Goal: Task Accomplishment & Management: Manage account settings

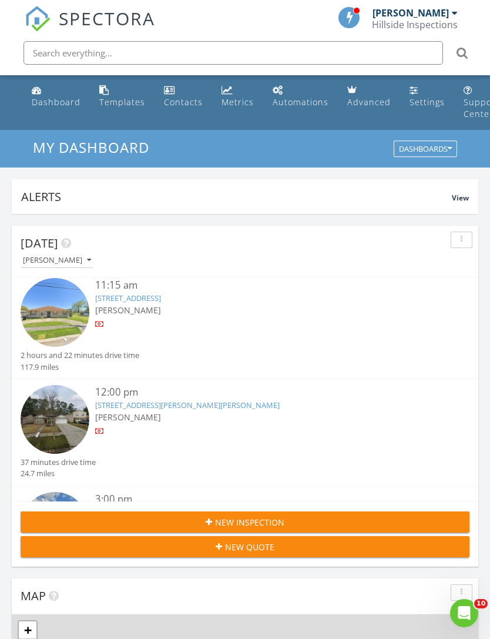
click at [331, 310] on div "[PERSON_NAME]" at bounding box center [263, 310] width 337 height 12
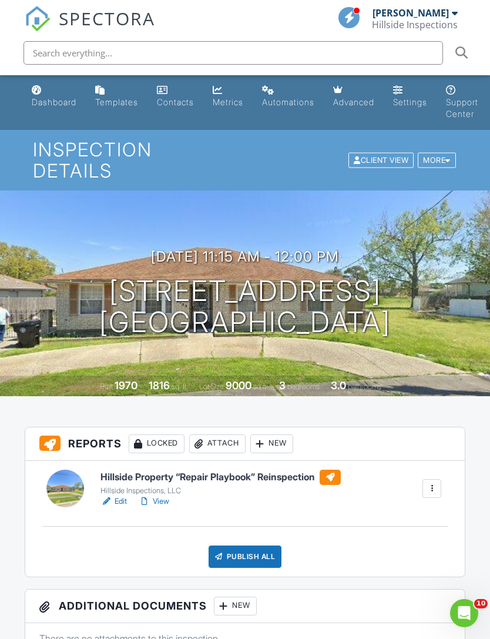
click at [339, 249] on h3 "08/28/2025 11:15 am - 12:00 pm" at bounding box center [245, 257] width 188 height 16
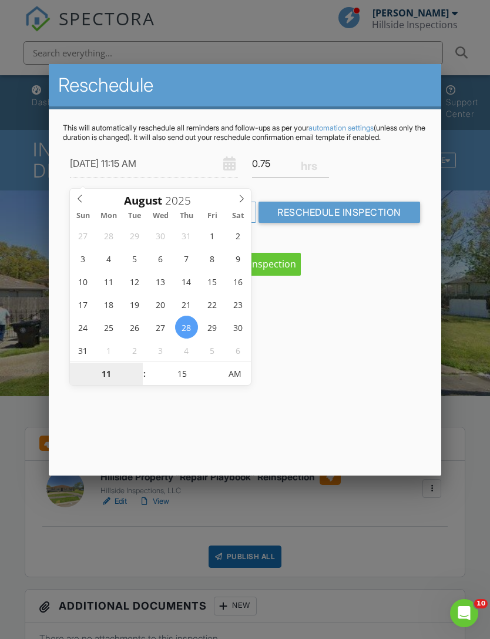
click at [119, 369] on input "11" at bounding box center [106, 375] width 72 height 24
type input "01"
type input "08/28/2025 1:15 AM"
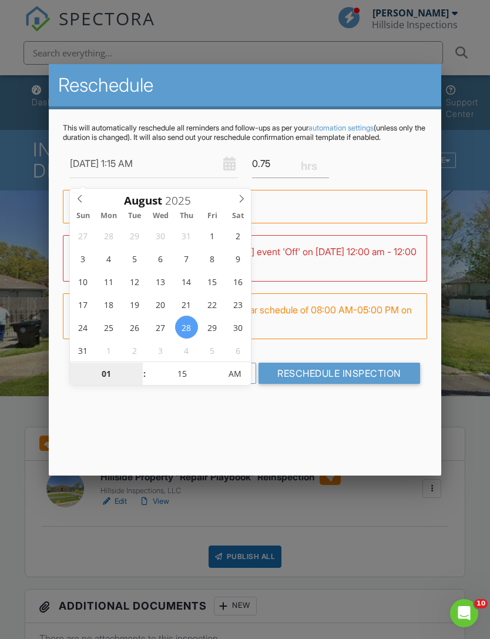
type input "10"
type input "[DATE] 10:15 AM"
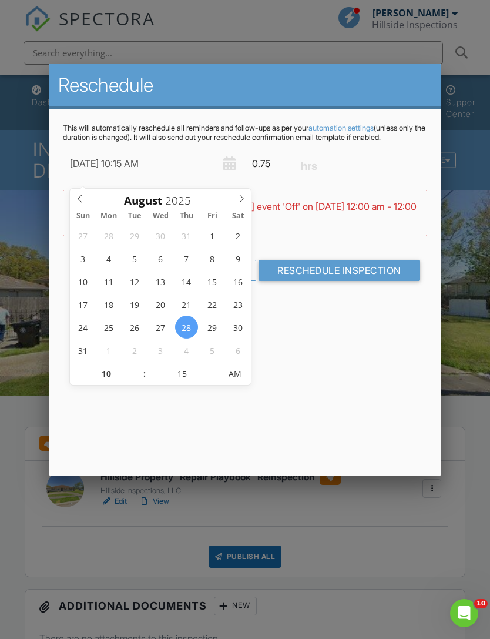
click at [397, 361] on div "Reschedule This will automatically reschedule all reminders and follow-ups as p…" at bounding box center [245, 269] width 392 height 411
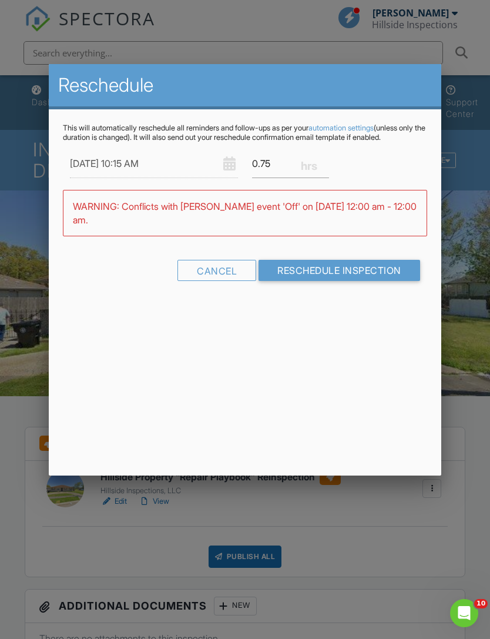
click at [404, 281] on input "Reschedule Inspection" at bounding box center [340, 270] width 162 height 21
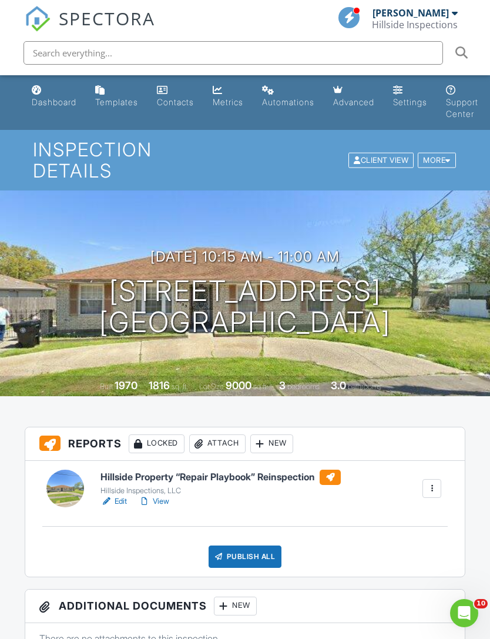
click at [70, 102] on div "Dashboard" at bounding box center [54, 102] width 45 height 10
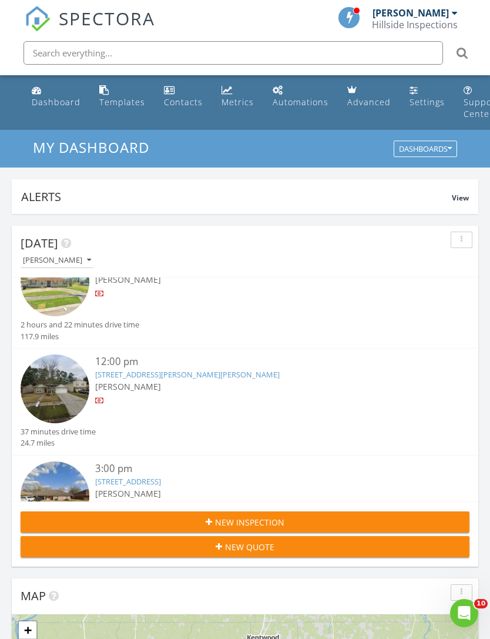
scroll to position [93, 0]
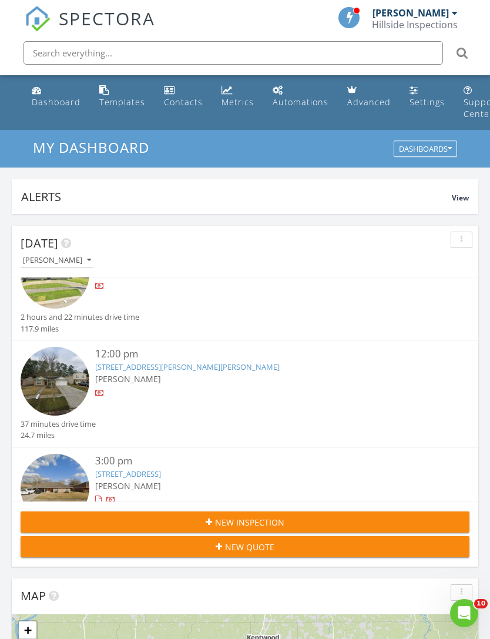
click at [292, 384] on div "12:00 pm 522 Queen Anne Dr, Slidell, LA 70460 Terrance Dunn" at bounding box center [263, 383] width 337 height 72
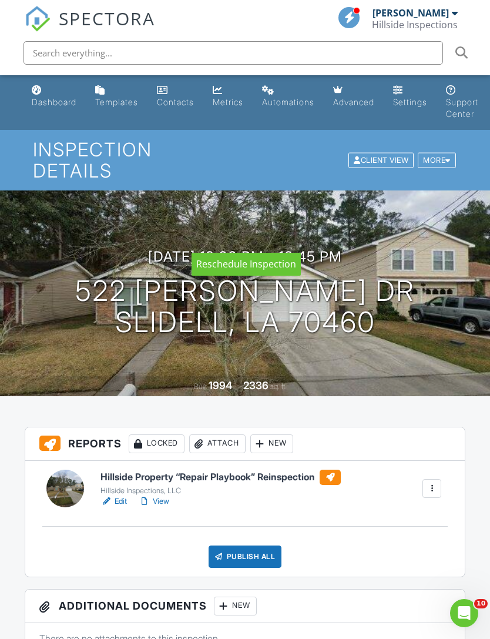
click at [0, 0] on div at bounding box center [0, 0] width 0 height 0
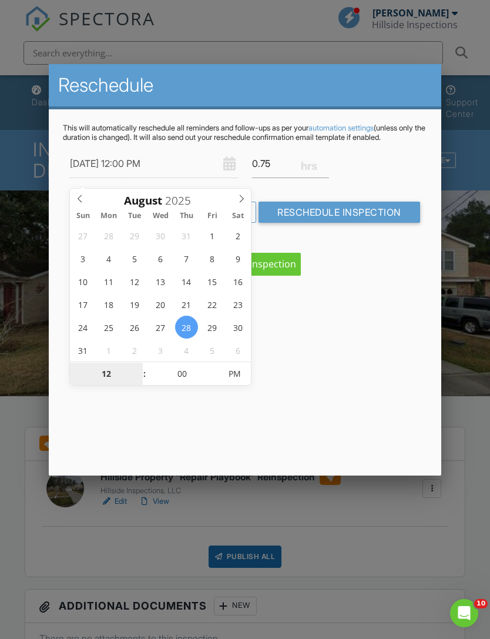
click at [120, 370] on input "12" at bounding box center [106, 375] width 72 height 24
type input "01"
type input "08/28/2025 1:00 PM"
type input "11"
type input "08/28/2025 11:00 PM"
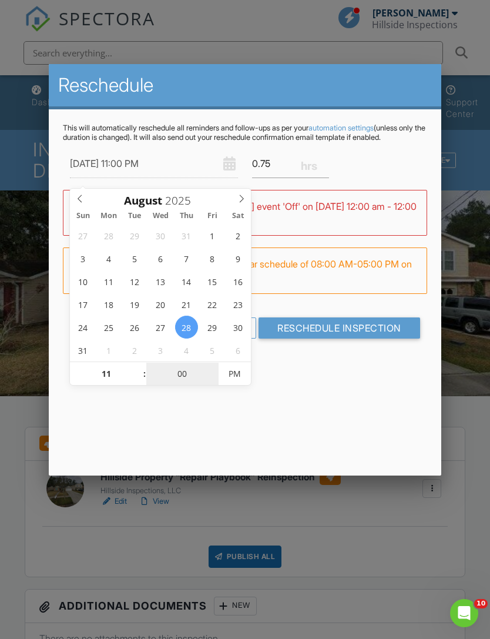
click at [190, 375] on input "00" at bounding box center [182, 375] width 72 height 24
type input "01"
type input "08/28/2025 11:01 PM"
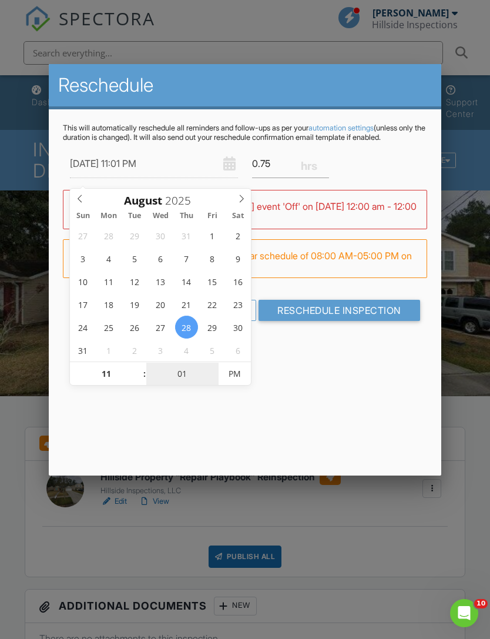
type input "15"
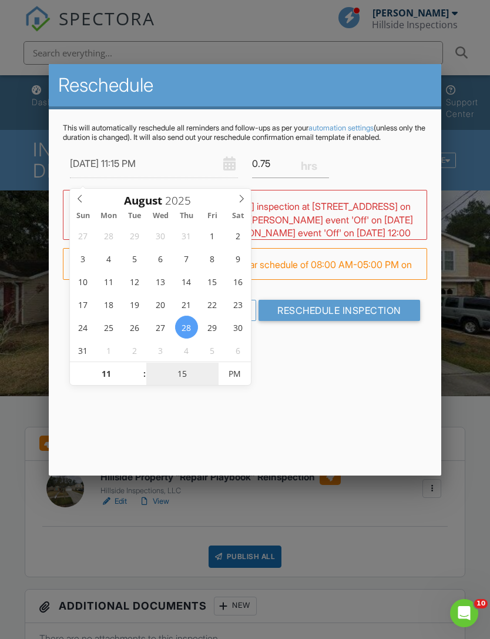
type input "[DATE] 11:15 AM"
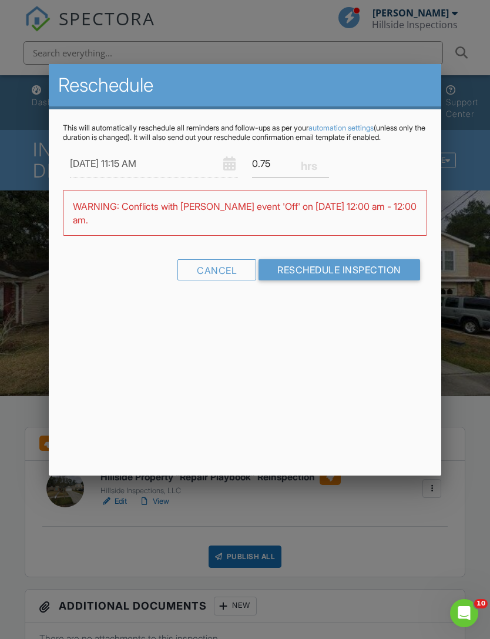
click at [343, 382] on div "Reschedule This will automatically reschedule all reminders and follow-ups as p…" at bounding box center [245, 269] width 392 height 411
click at [362, 281] on input "Reschedule Inspection" at bounding box center [340, 270] width 162 height 21
